Goal: Use online tool/utility: Use online tool/utility

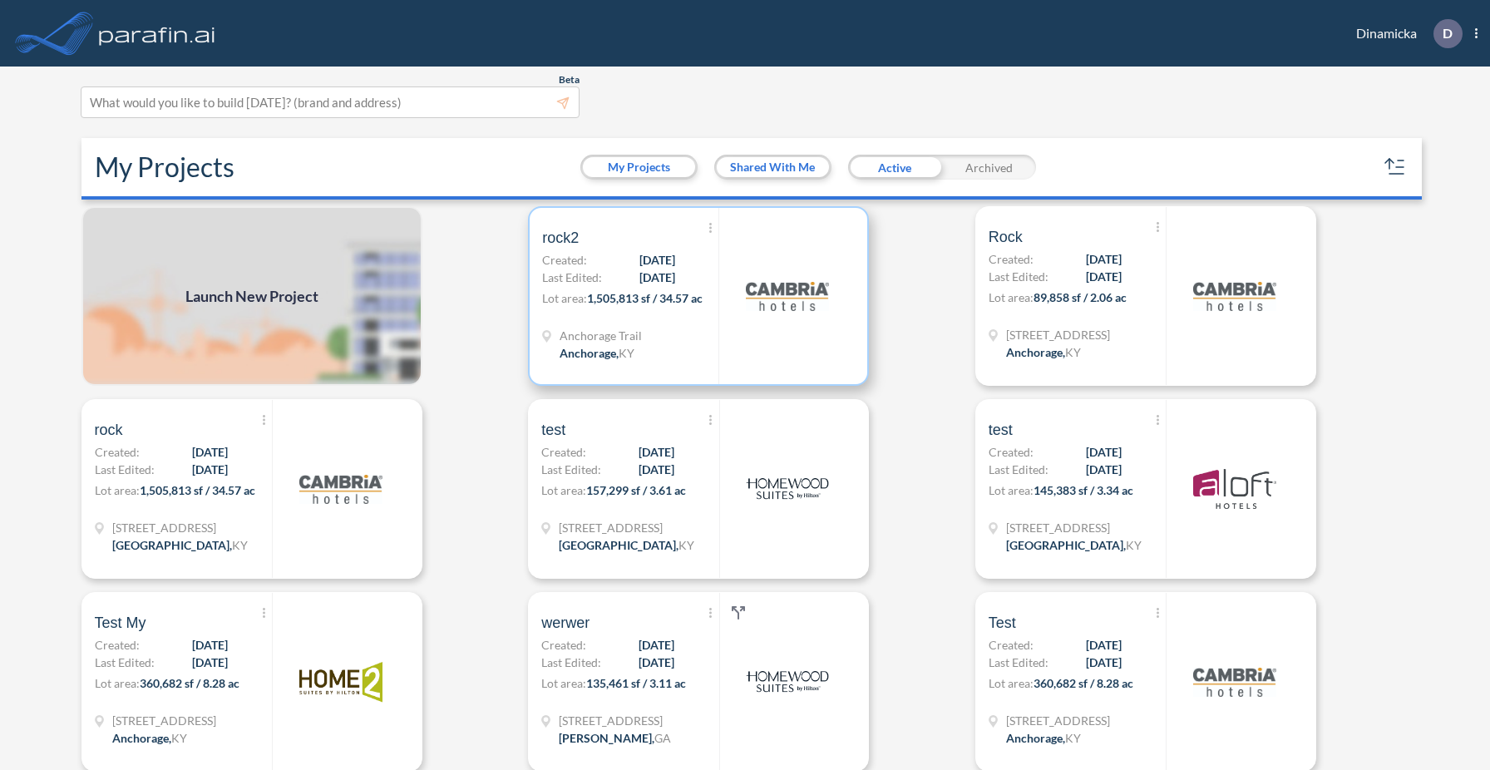
click at [750, 304] on img at bounding box center [787, 295] width 83 height 83
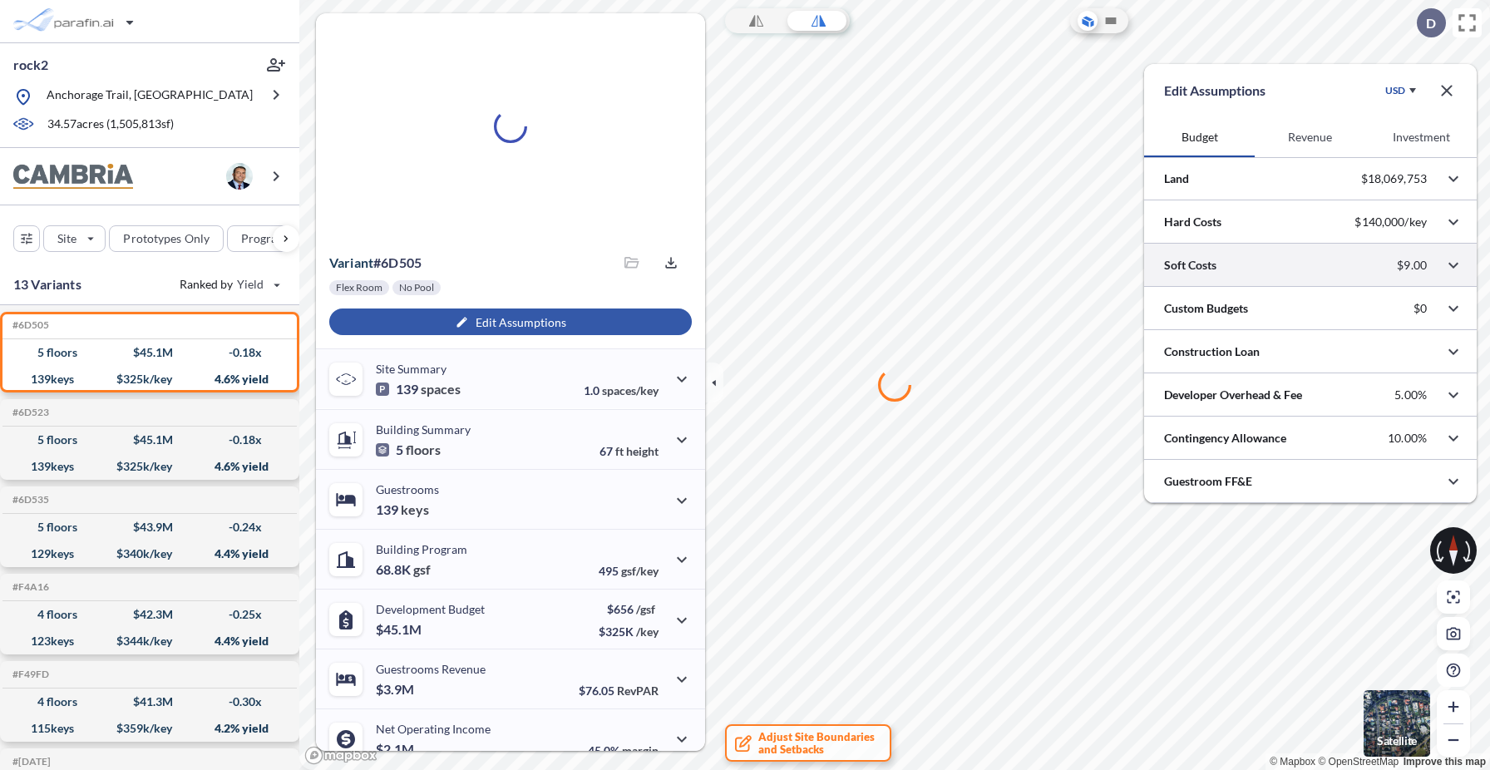
click at [1345, 268] on div at bounding box center [1310, 265] width 333 height 42
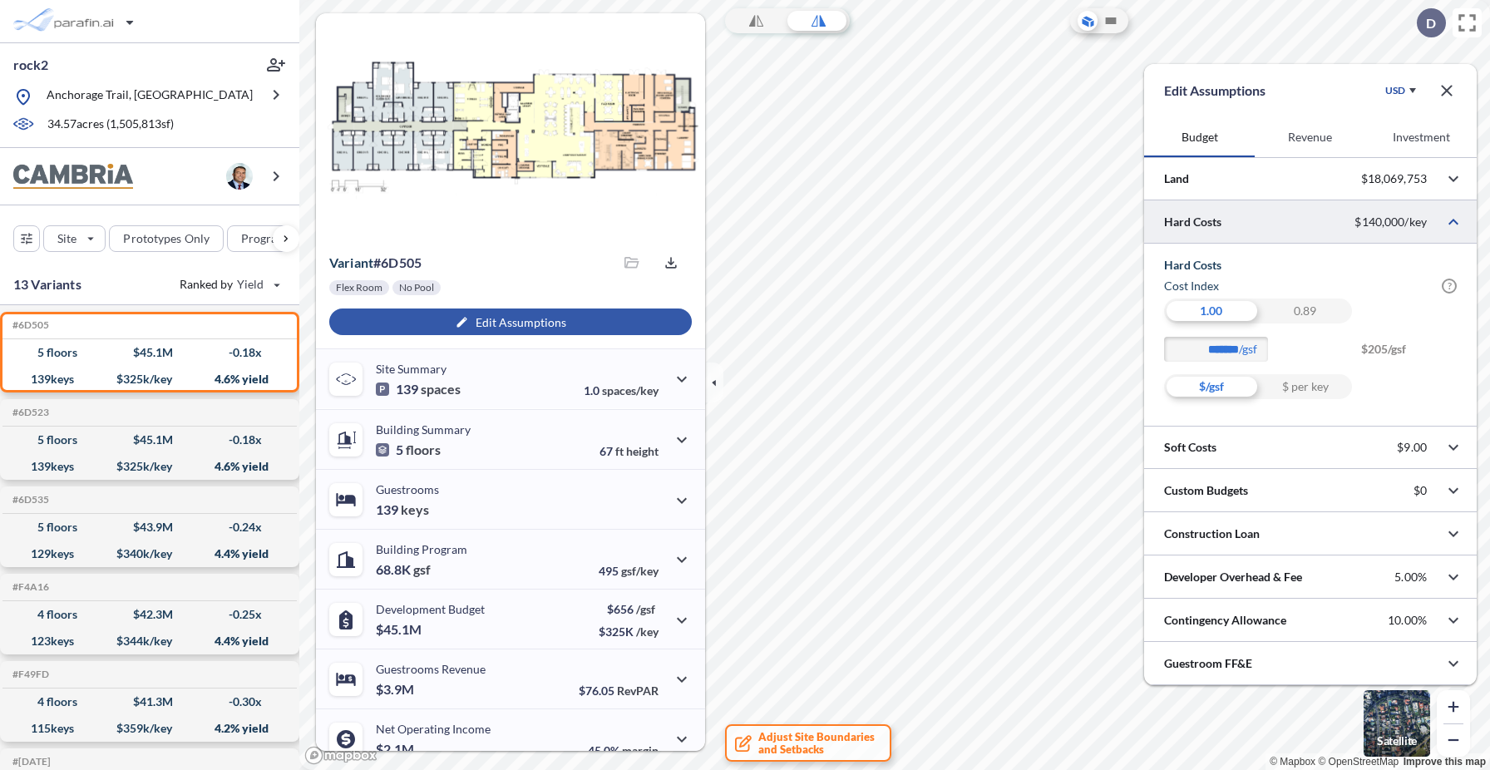
click at [1305, 388] on div "$ per key" at bounding box center [1305, 386] width 94 height 25
click at [1228, 390] on div "$/gsf" at bounding box center [1211, 386] width 94 height 25
click at [1293, 378] on div "$ per key" at bounding box center [1305, 386] width 94 height 25
click at [1226, 387] on div "$/gsf" at bounding box center [1211, 386] width 94 height 25
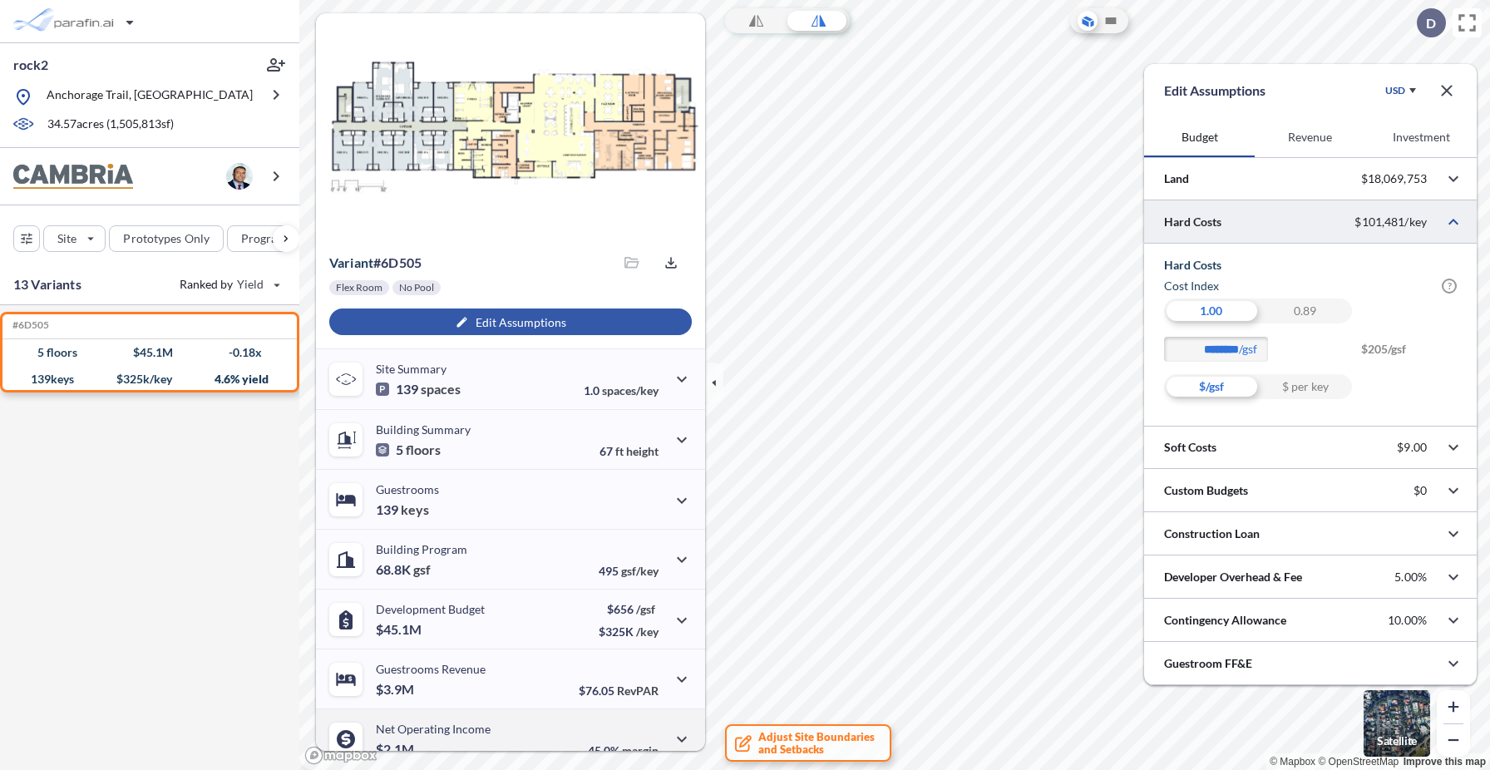
type input "*******"
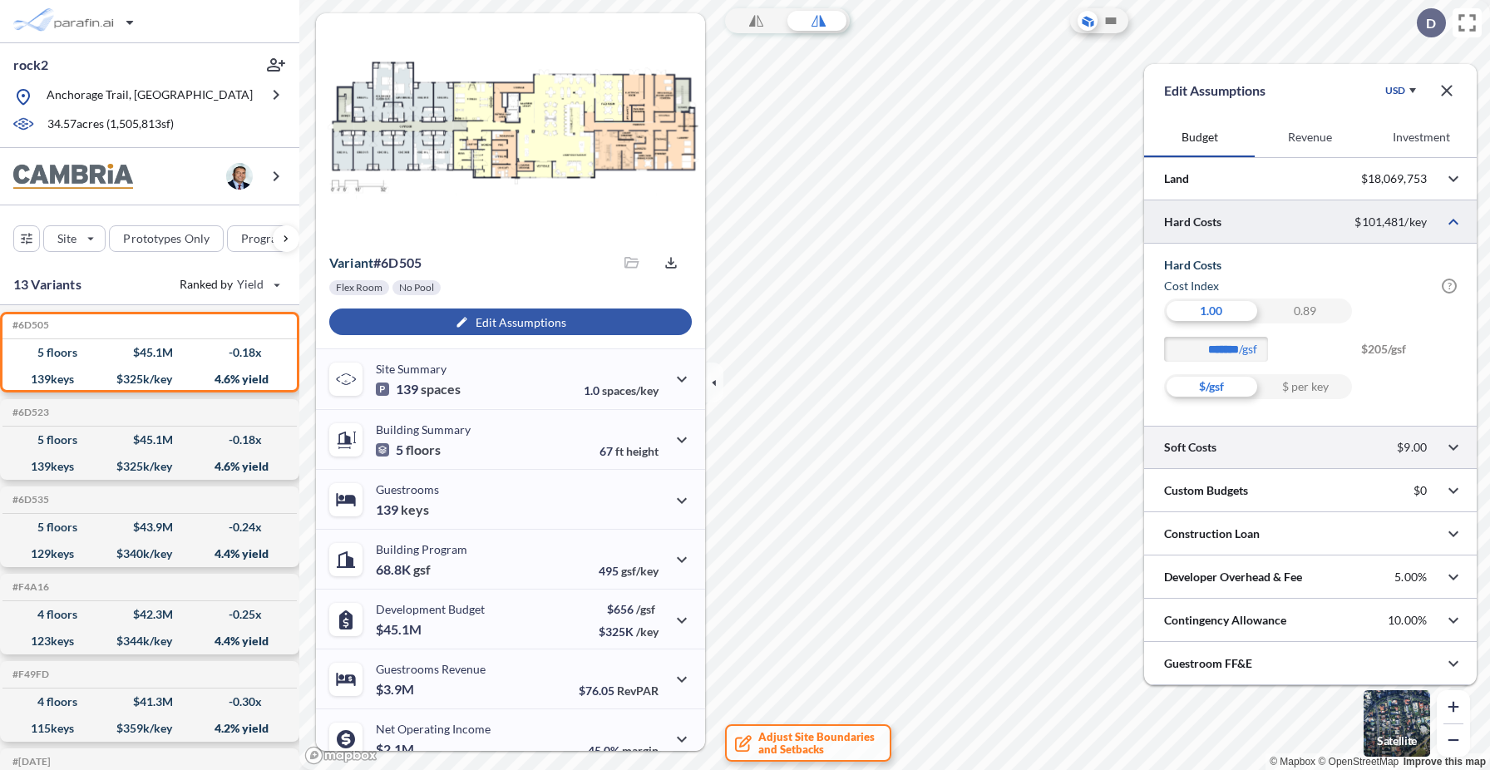
click at [1260, 440] on div at bounding box center [1310, 447] width 333 height 42
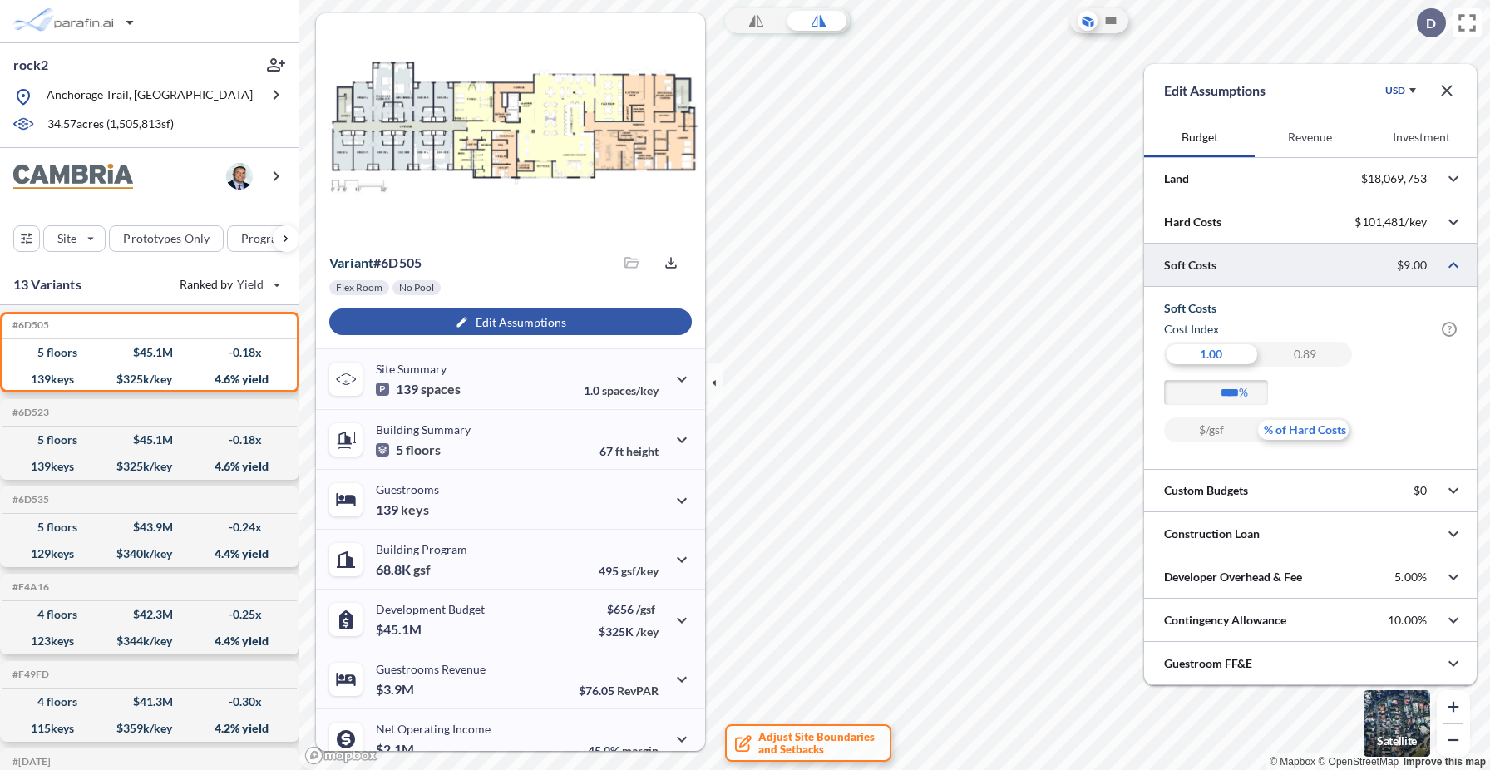
click at [1235, 426] on div "$/gsf" at bounding box center [1211, 429] width 94 height 25
click at [1294, 426] on div "% of Hard Costs" at bounding box center [1305, 429] width 94 height 25
click at [1235, 432] on div "$/gsf" at bounding box center [1211, 429] width 94 height 25
click at [1294, 423] on div "% of Hard Costs" at bounding box center [1305, 429] width 94 height 25
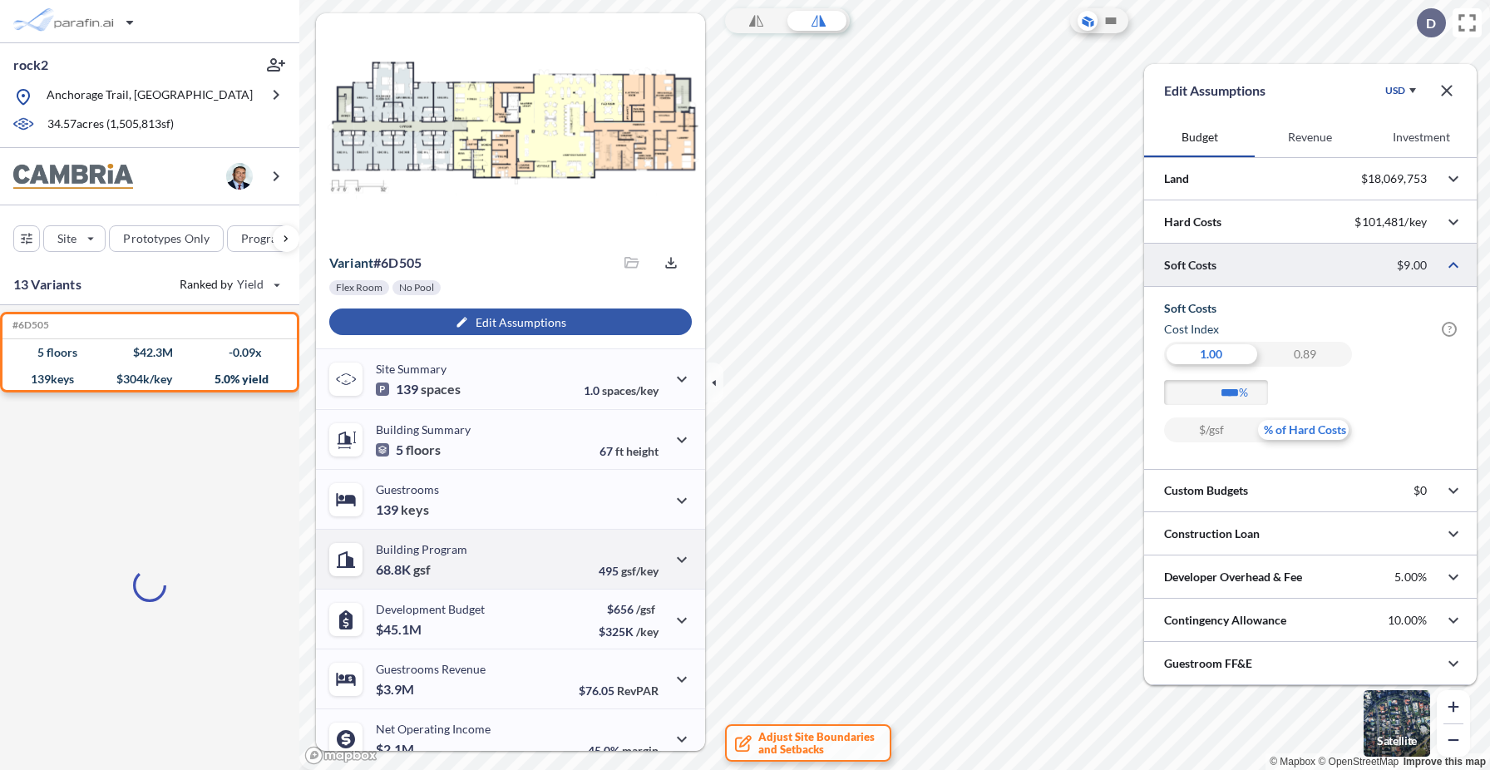
scroll to position [78, 0]
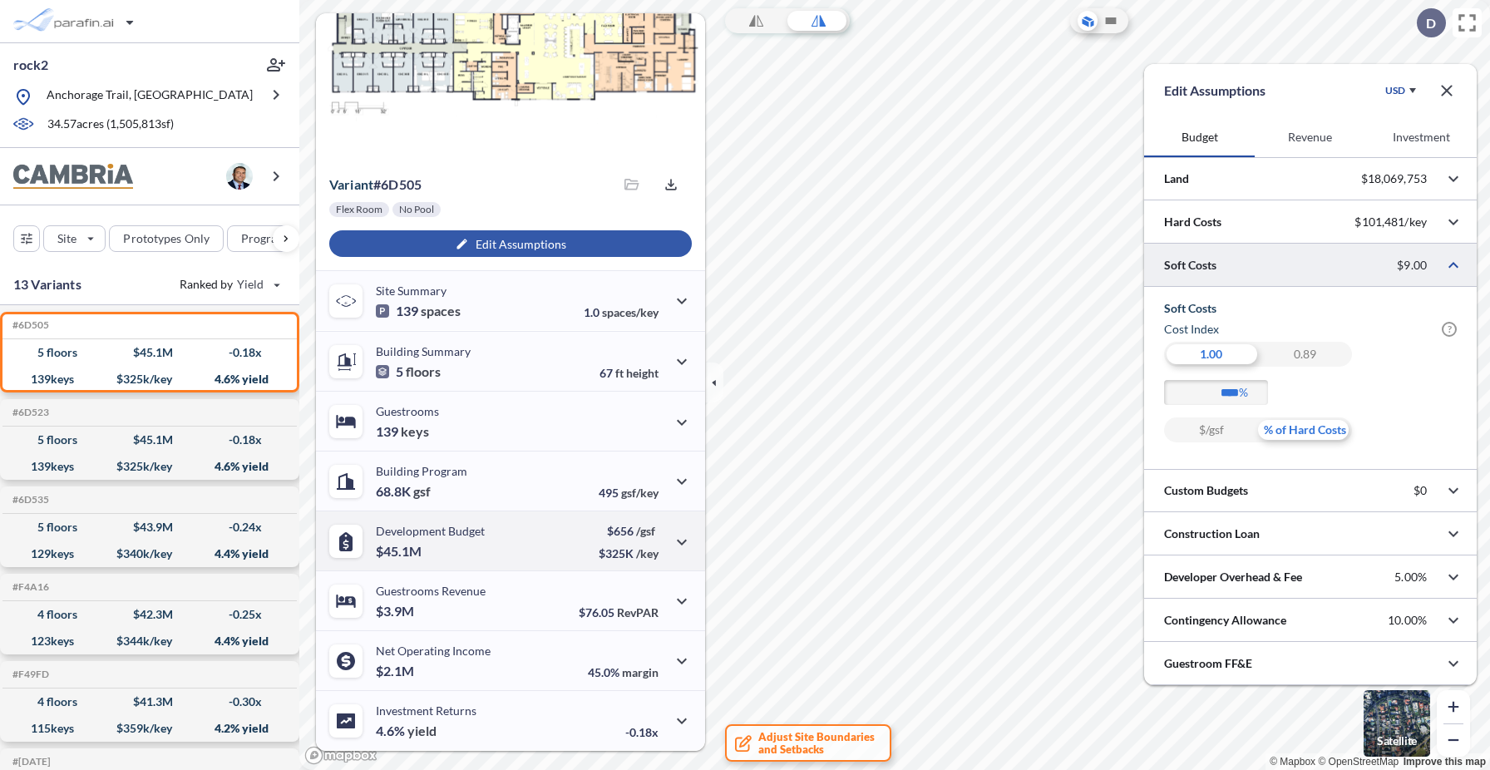
click at [471, 544] on div "Development Budget $45.1M" at bounding box center [430, 541] width 109 height 34
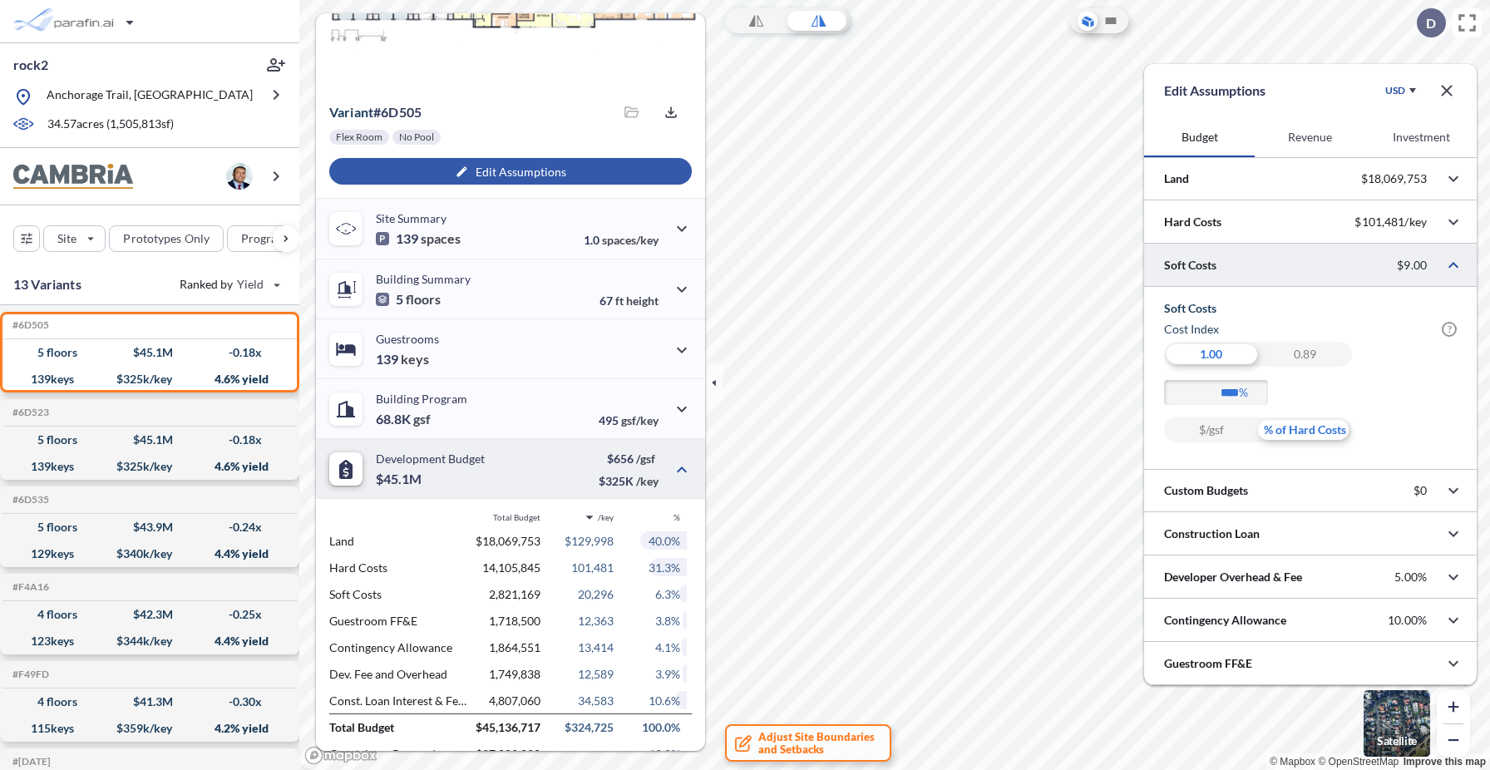
scroll to position [161, 0]
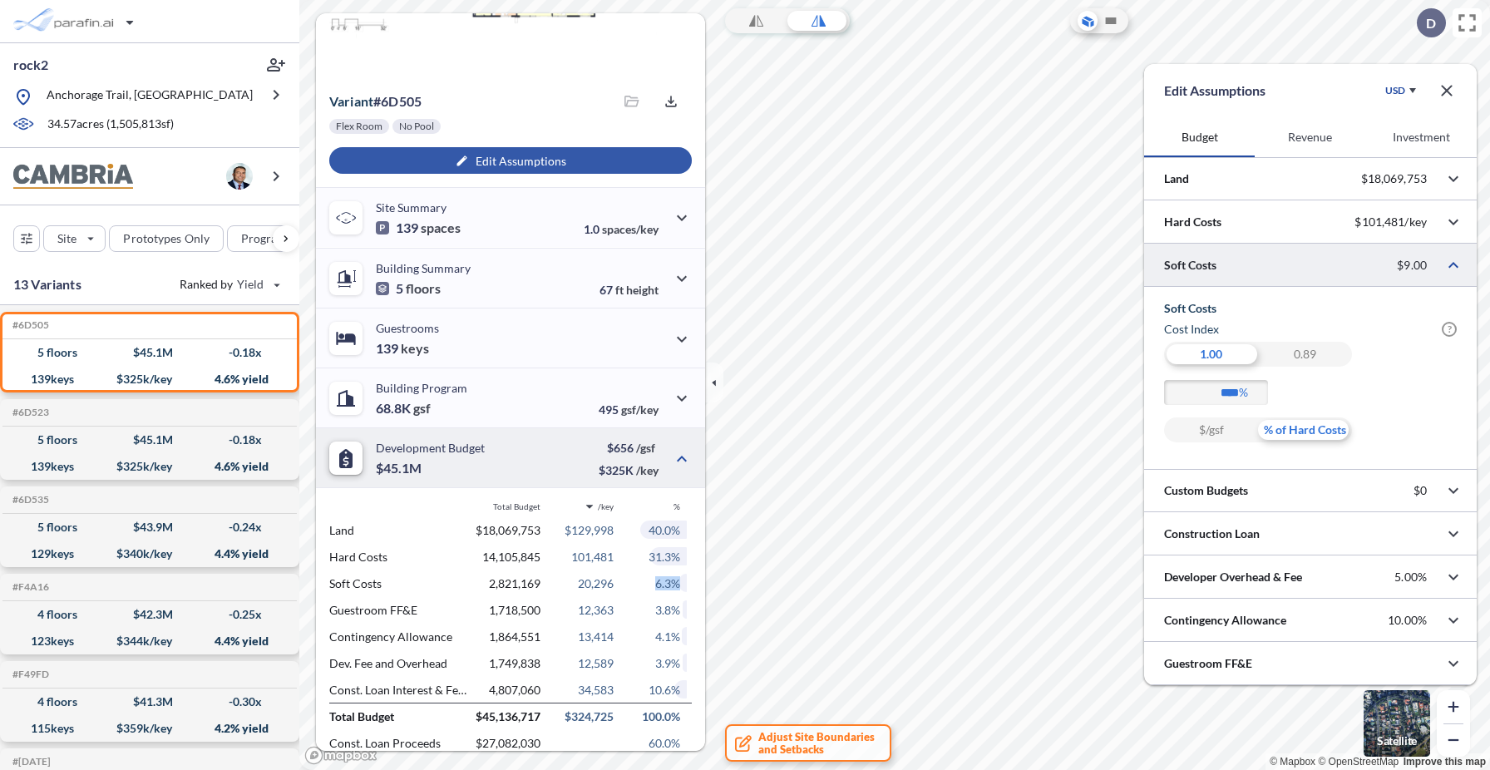
drag, startPoint x: 655, startPoint y: 584, endPoint x: 697, endPoint y: 586, distance: 41.7
click at [697, 586] on div "Total Budget /key % Land $18,069,753 $129,998 40.0% Hard Costs 14,105,845 101,4…" at bounding box center [510, 642] width 389 height 308
click at [1220, 427] on div "$/gsf" at bounding box center [1211, 429] width 94 height 25
click at [1285, 427] on div "% of Hard Costs" at bounding box center [1305, 429] width 94 height 25
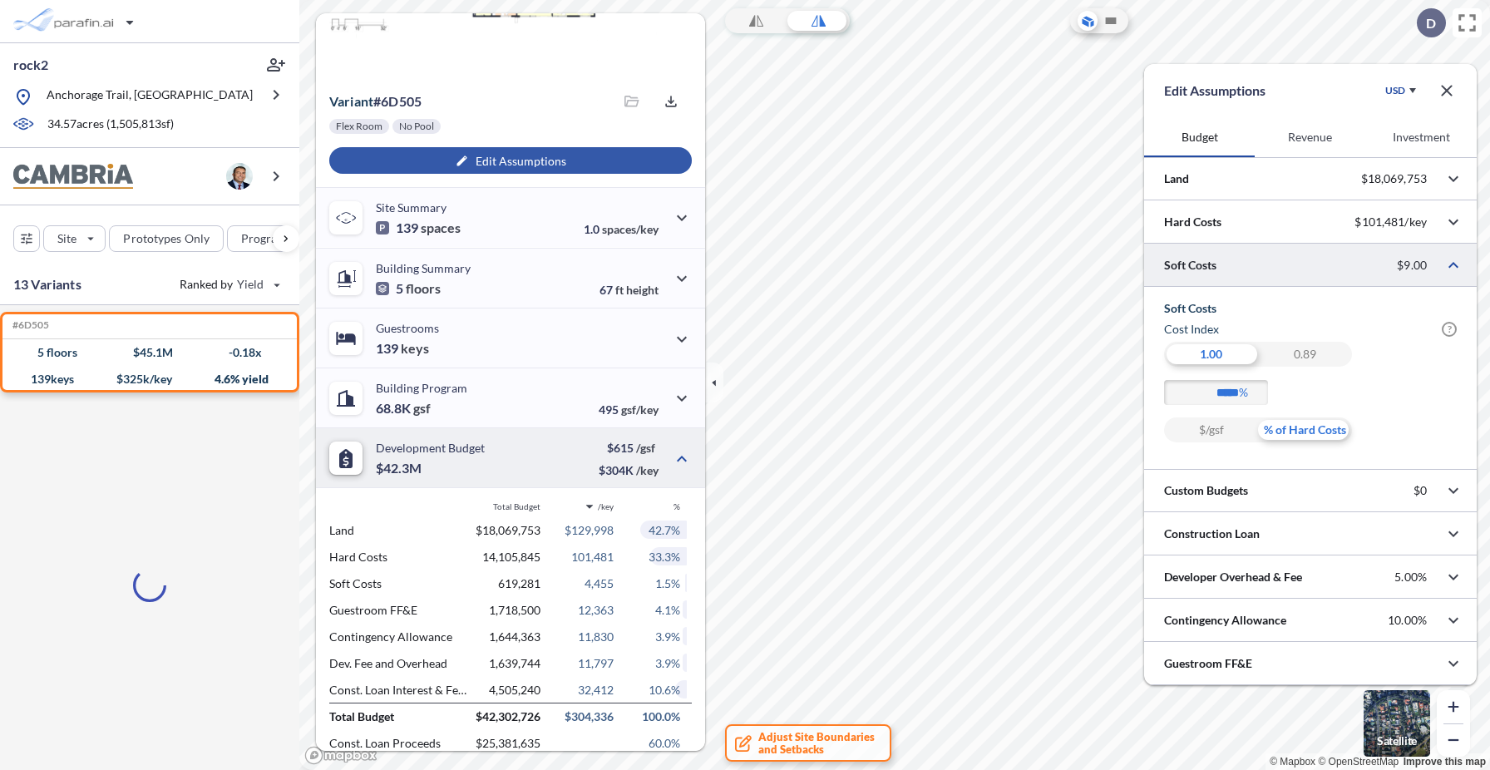
type input "****"
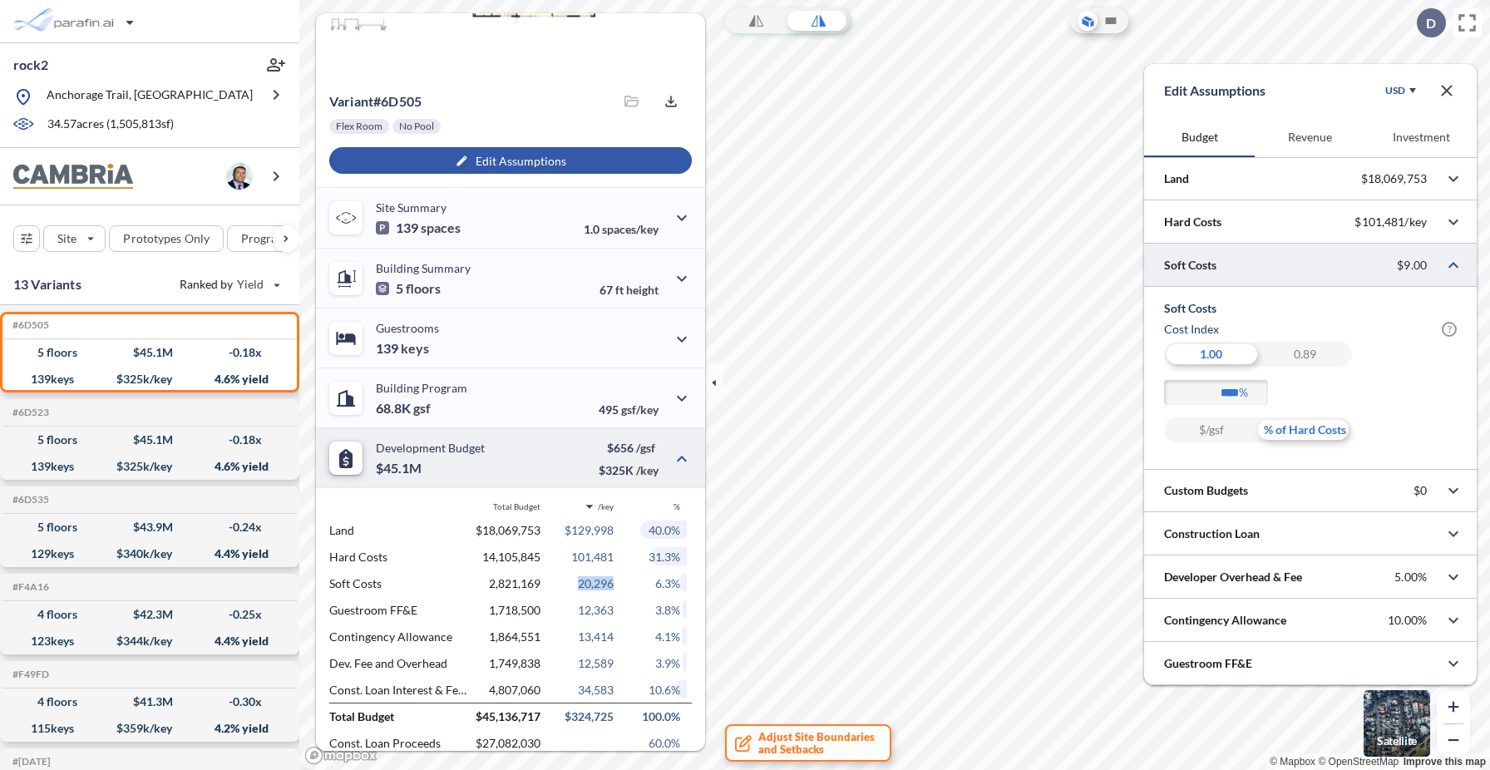
drag, startPoint x: 577, startPoint y: 583, endPoint x: 615, endPoint y: 585, distance: 37.5
click at [615, 585] on div "Soft Costs 2,821,169 20,296 6.3%" at bounding box center [510, 583] width 363 height 27
click at [561, 498] on div "Total Budget /key % Land $18,069,753 $129,998 40.0% Hard Costs 14,105,845 101,4…" at bounding box center [510, 642] width 389 height 308
click at [1385, 219] on div at bounding box center [1310, 221] width 333 height 42
